Goal: Task Accomplishment & Management: Use online tool/utility

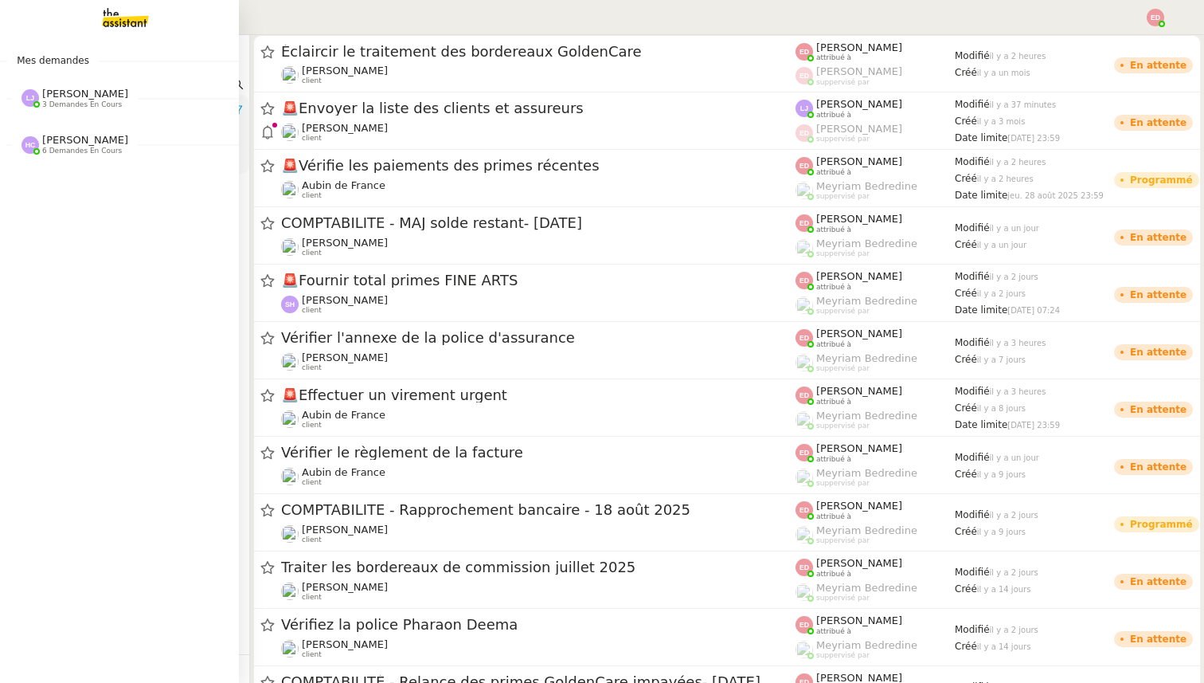
click at [102, 20] on img at bounding box center [112, 17] width 123 height 35
click at [63, 96] on span "[PERSON_NAME]" at bounding box center [85, 94] width 86 height 12
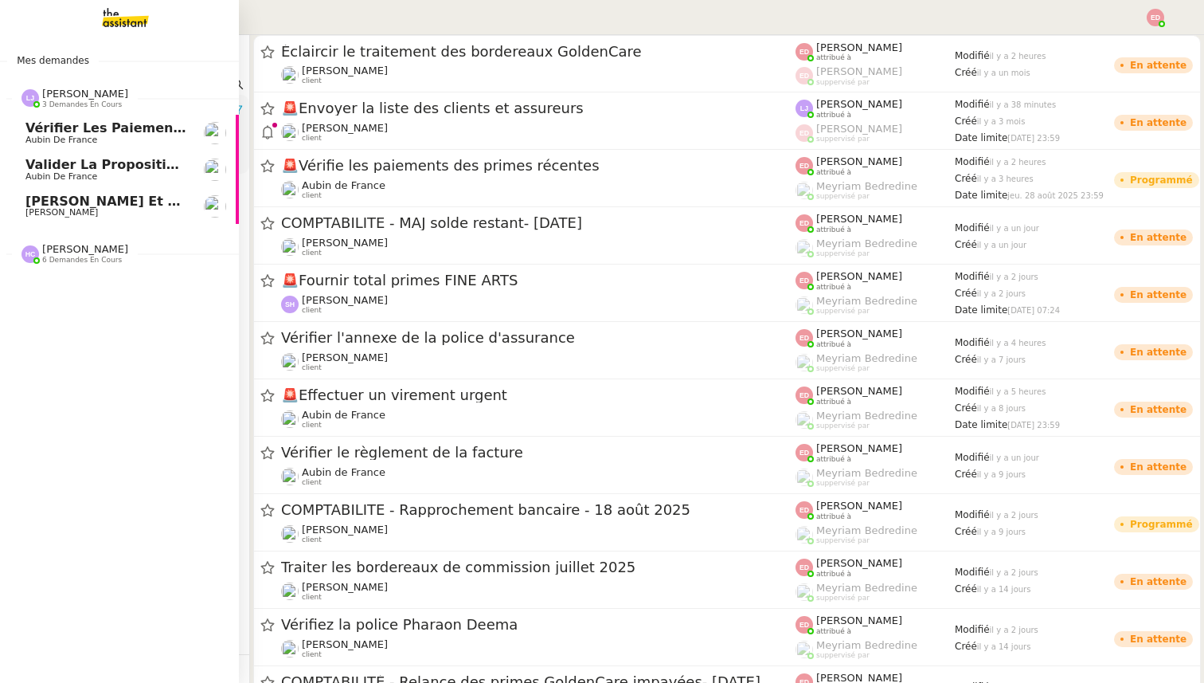
click at [77, 120] on link "Vérifier les paiements reçus Aubin de [GEOGRAPHIC_DATA]" at bounding box center [119, 133] width 239 height 37
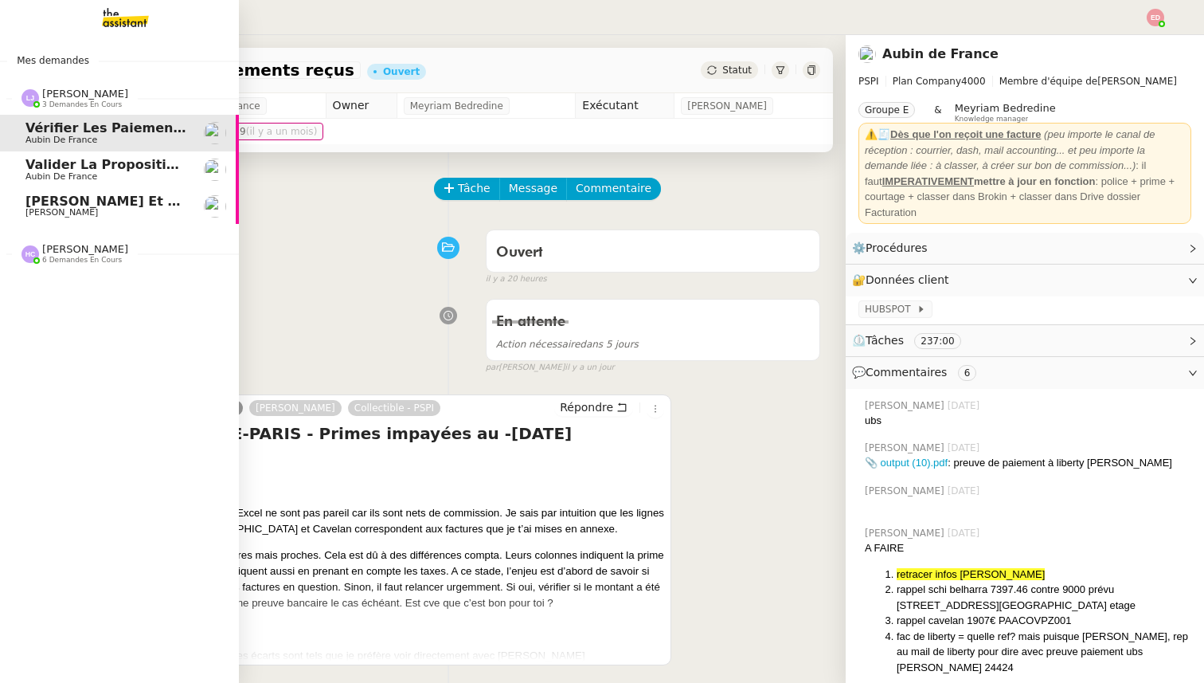
click at [92, 171] on span "Valider la proposition d'assurance Honda" at bounding box center [175, 164] width 301 height 15
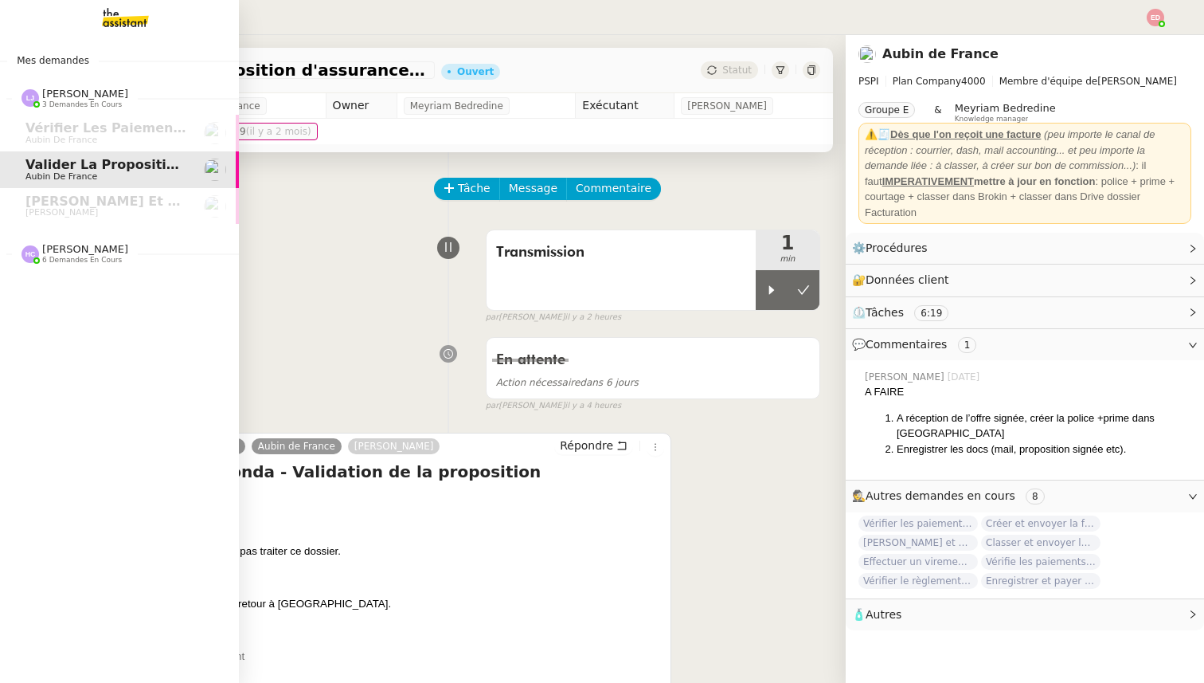
click at [96, 225] on div "[PERSON_NAME] 6 demandes en cours" at bounding box center [119, 247] width 239 height 46
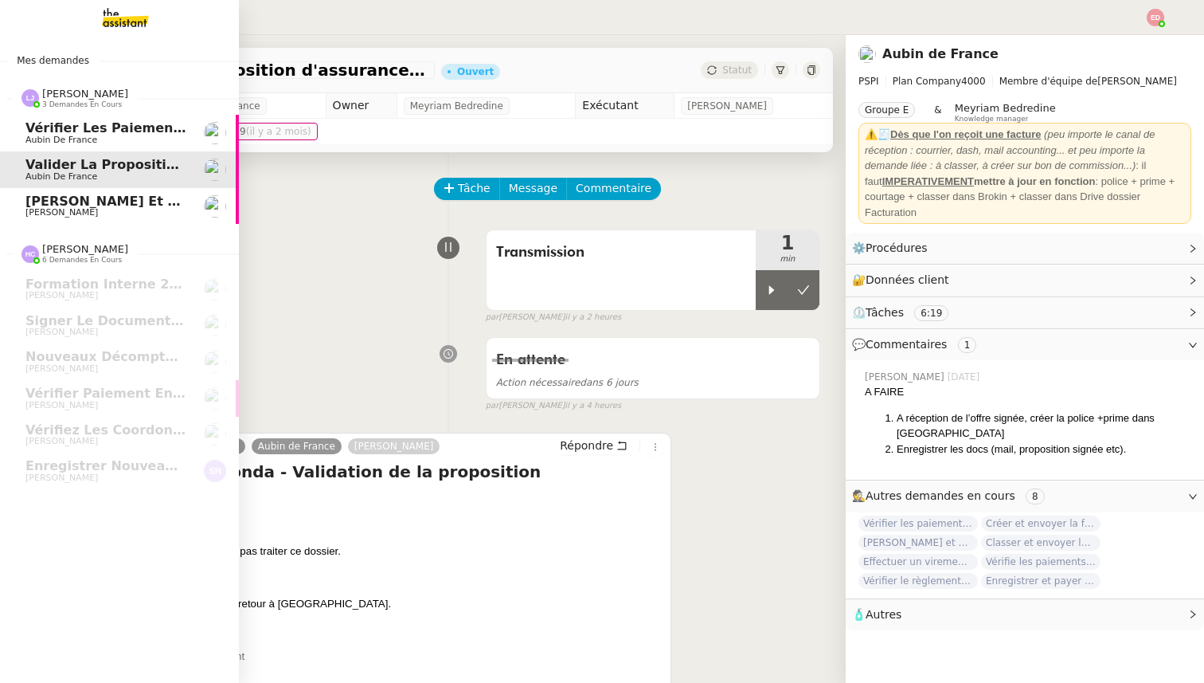
click at [96, 198] on span "[PERSON_NAME] et relancez les impayés chez [PERSON_NAME]" at bounding box center [255, 201] width 461 height 15
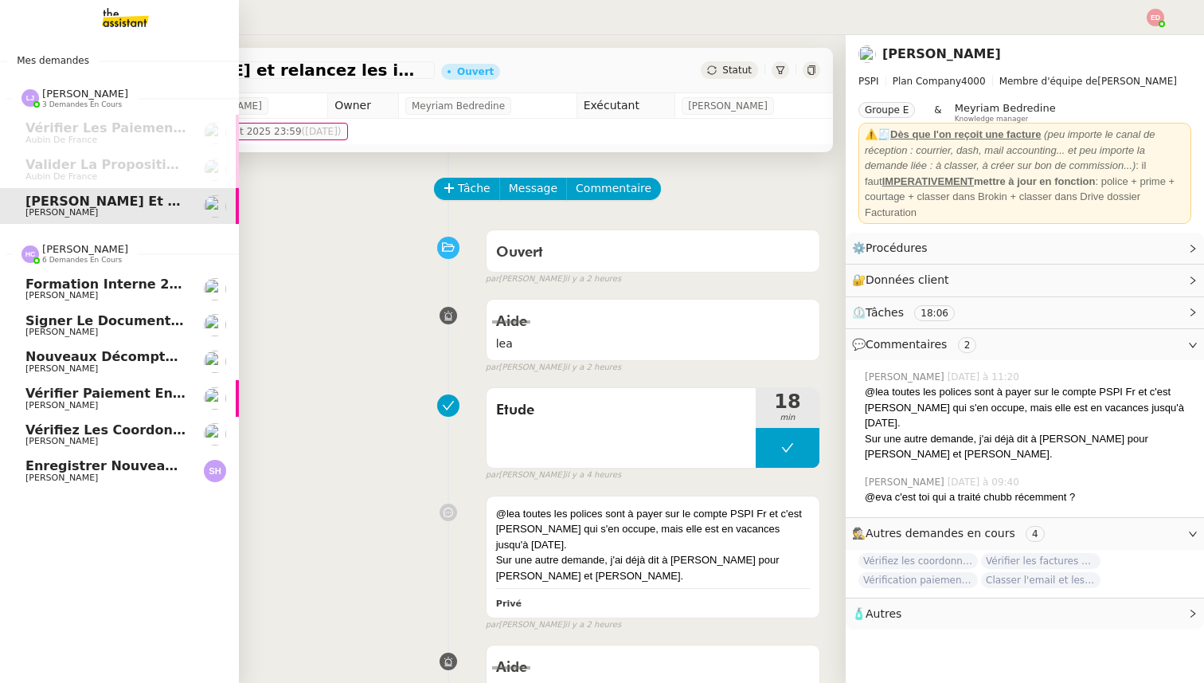
click at [84, 473] on span "[PERSON_NAME]" at bounding box center [105, 478] width 161 height 10
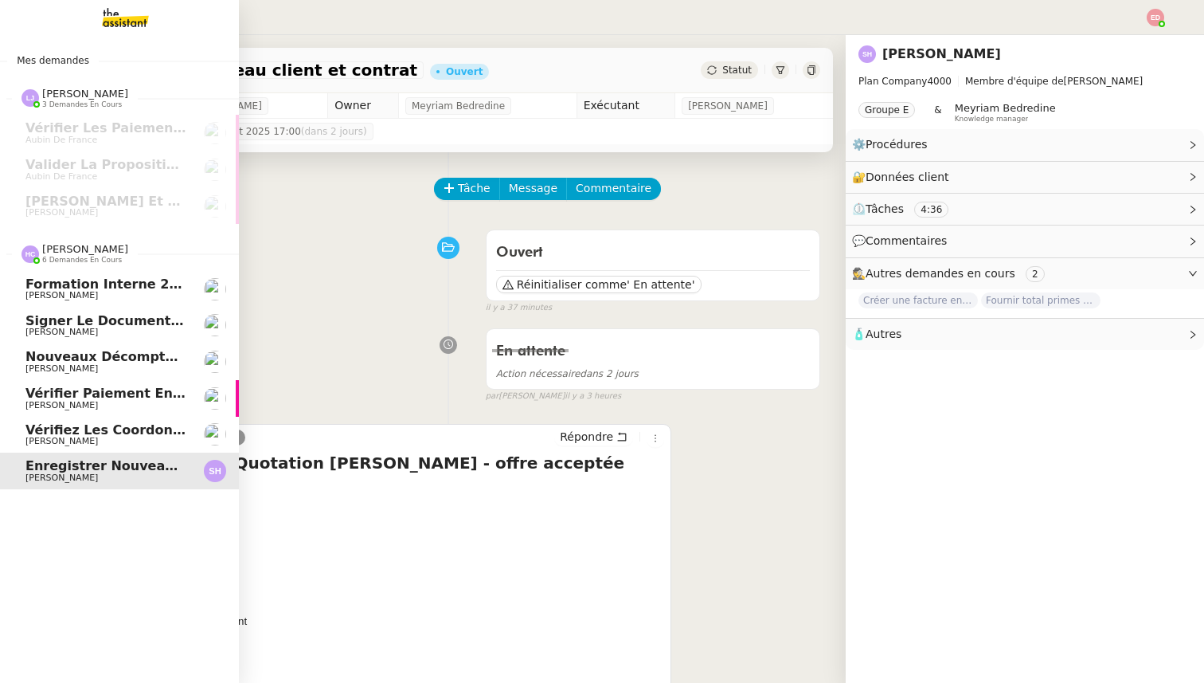
click at [118, 436] on span "Vérifiez les coordonnées bancaires pour le virement" at bounding box center [218, 429] width 386 height 15
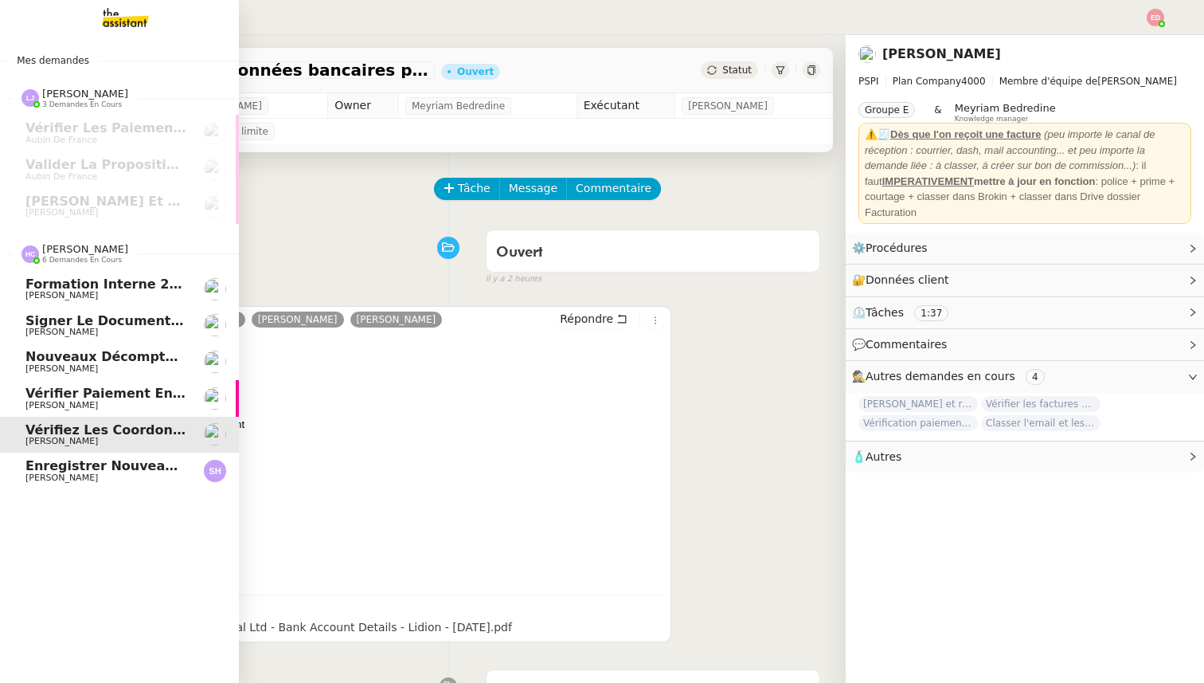
click at [118, 405] on span "[PERSON_NAME]" at bounding box center [105, 406] width 161 height 10
